Goal: Book appointment/travel/reservation

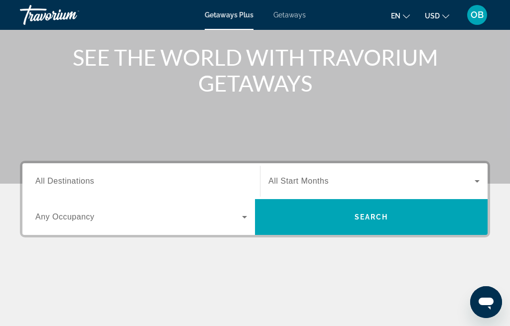
scroll to position [113, 0]
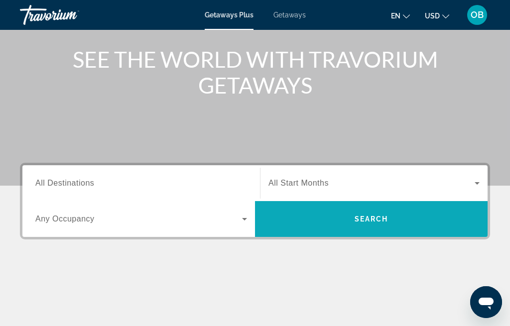
click at [376, 225] on span "Search widget" at bounding box center [371, 219] width 233 height 24
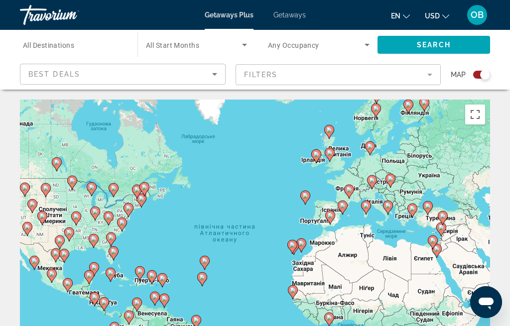
click at [214, 78] on icon "Sort by" at bounding box center [215, 74] width 12 height 12
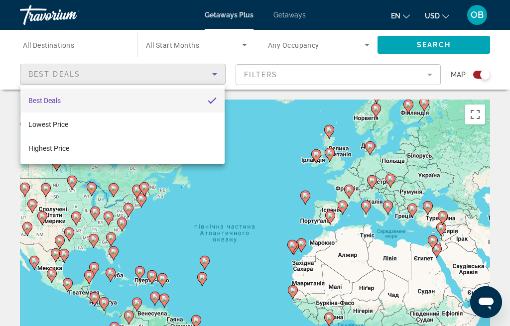
click at [213, 78] on div at bounding box center [255, 163] width 510 height 326
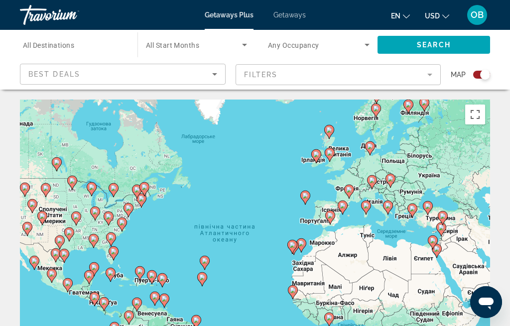
click at [430, 77] on mat-form-field "Filters" at bounding box center [339, 74] width 206 height 21
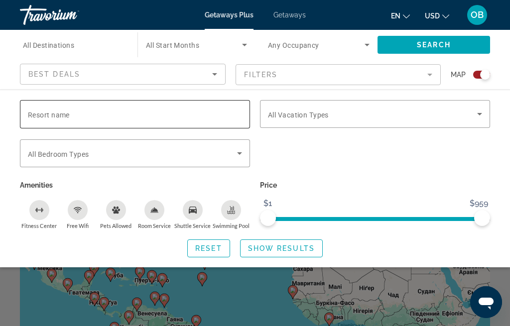
click at [54, 114] on span "Resort name" at bounding box center [49, 115] width 42 height 8
click at [54, 114] on input "Resort name" at bounding box center [135, 115] width 214 height 12
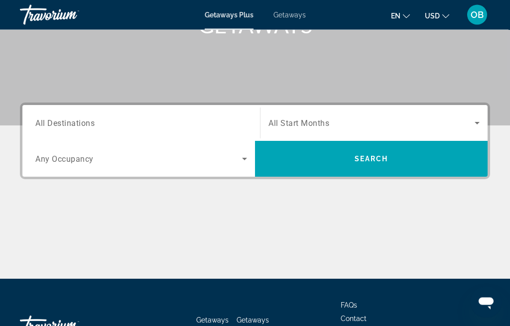
scroll to position [172, 0]
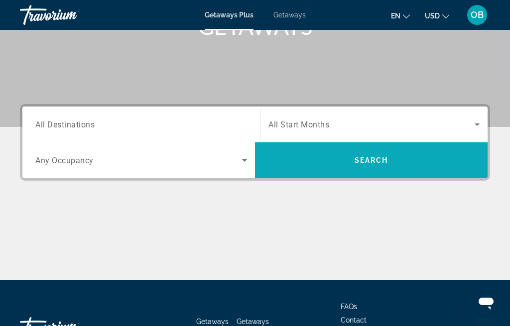
click at [358, 165] on span "Search widget" at bounding box center [371, 160] width 233 height 24
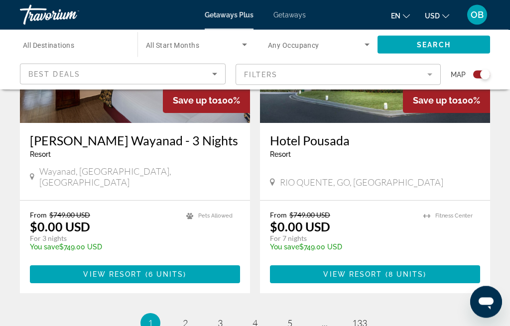
scroll to position [2271, 0]
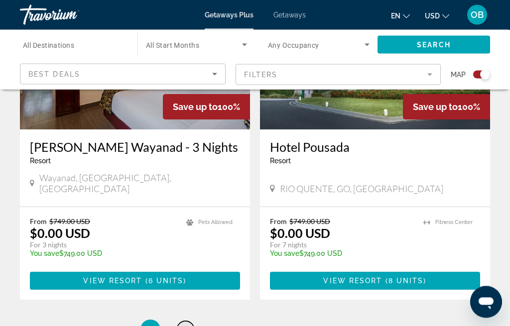
click at [188, 325] on span "2" at bounding box center [185, 330] width 5 height 11
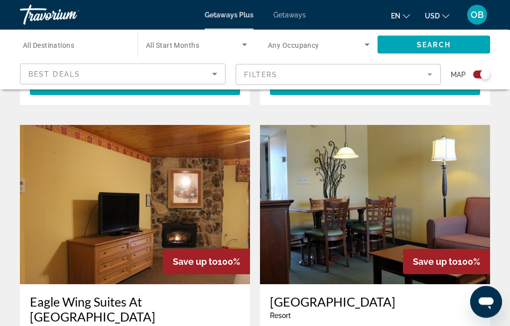
scroll to position [2050, 0]
